Goal: Task Accomplishment & Management: Use online tool/utility

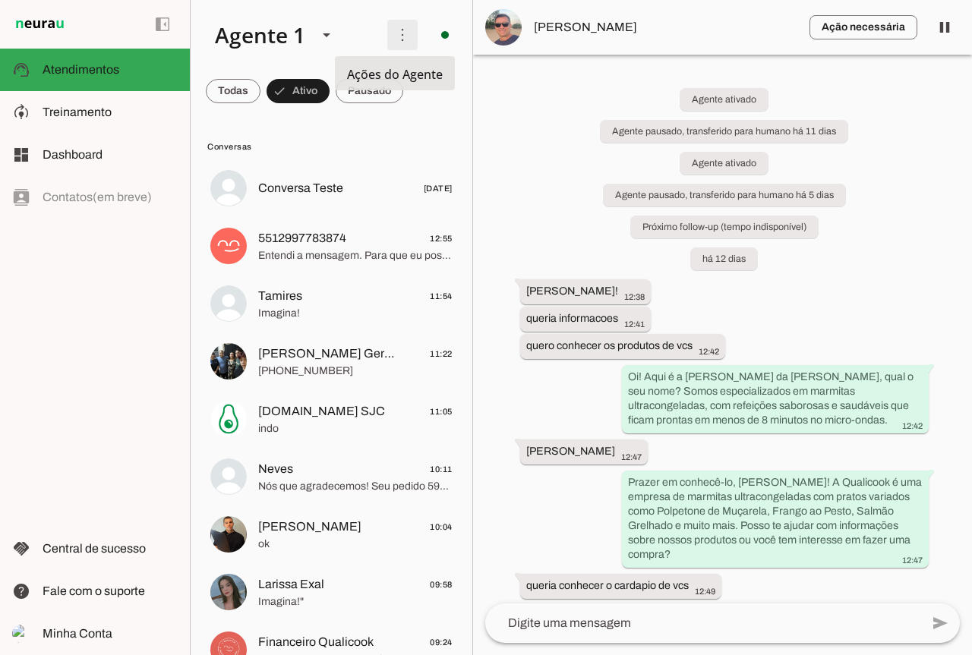
click at [402, 38] on span at bounding box center [402, 35] width 36 height 36
click at [0, 0] on slot "Ativar chats em massa" at bounding box center [0, 0] width 0 height 0
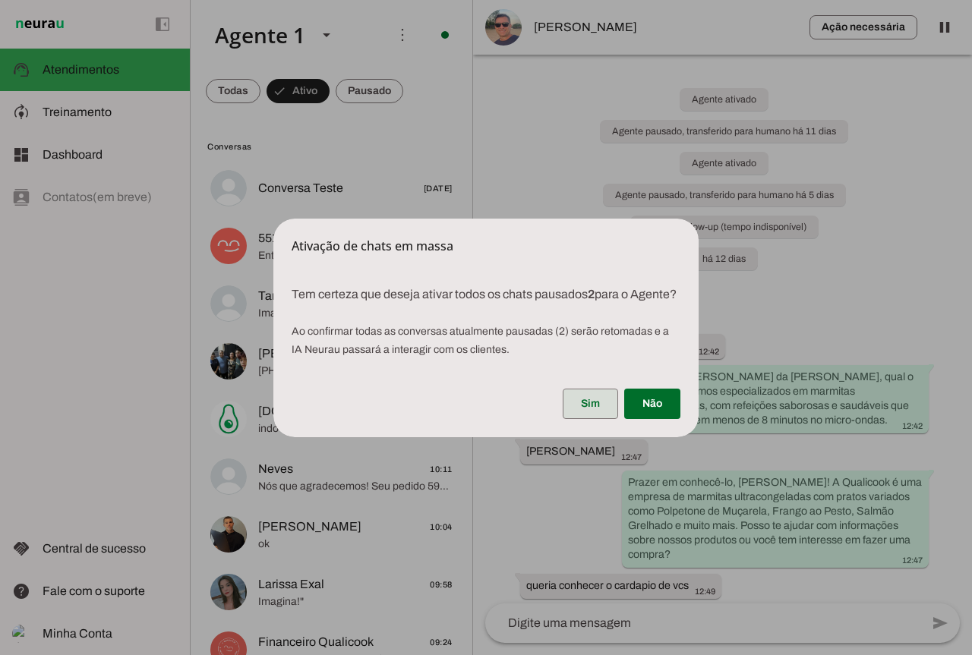
click at [586, 412] on span at bounding box center [590, 404] width 55 height 36
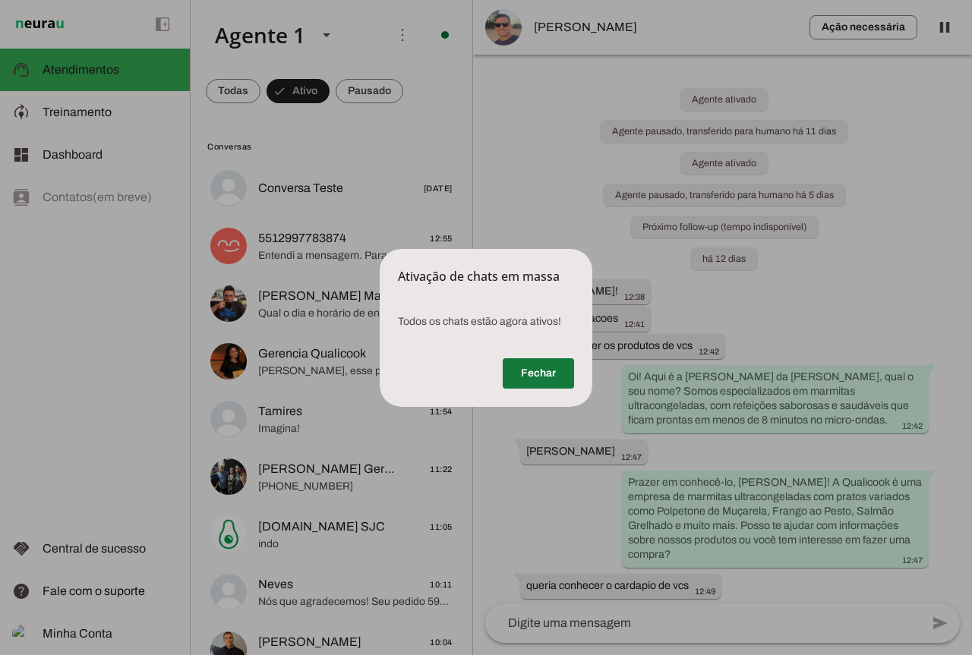
click at [529, 375] on span at bounding box center [538, 373] width 71 height 36
